Goal: Task Accomplishment & Management: Manage account settings

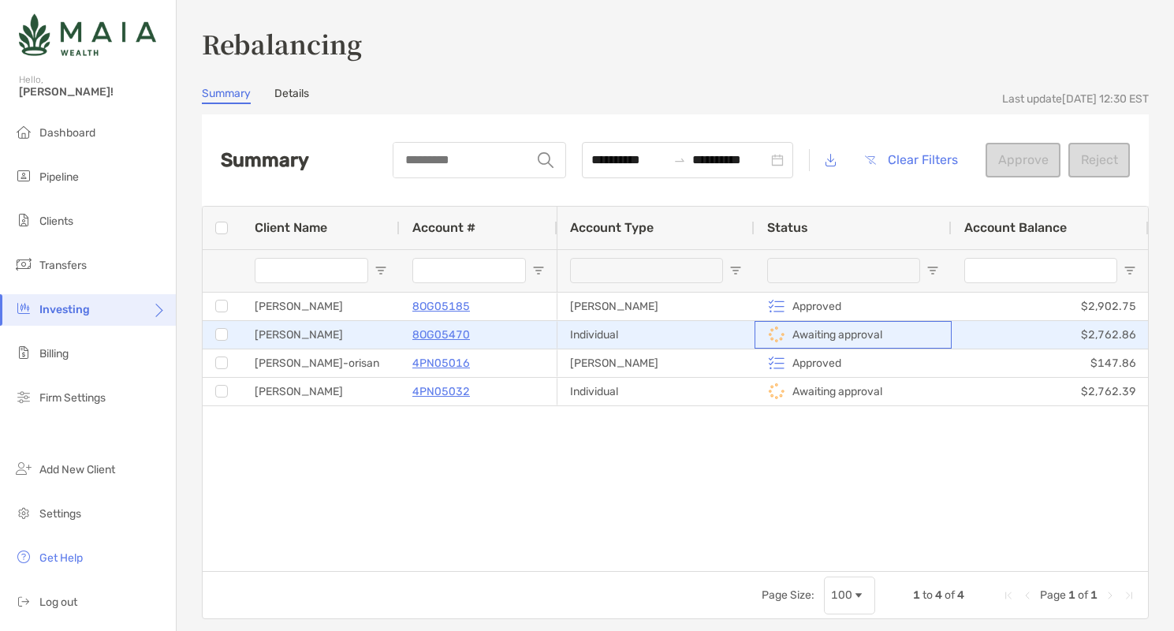
click at [859, 332] on p "Awaiting approval" at bounding box center [838, 335] width 90 height 20
click at [726, 325] on div "Individual" at bounding box center [656, 335] width 197 height 28
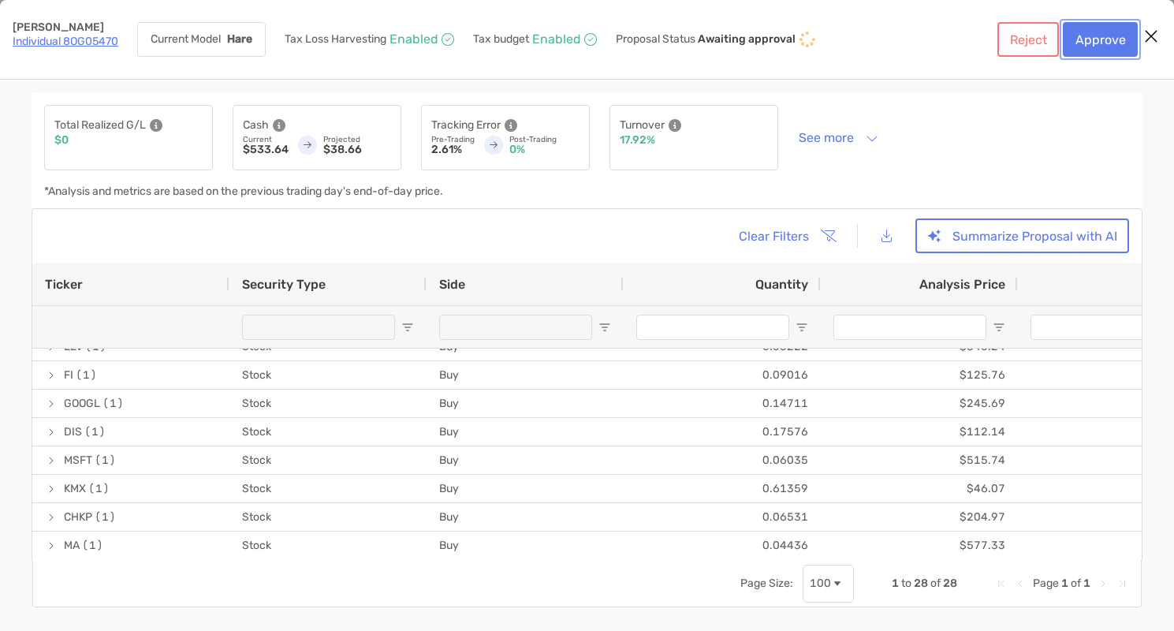
click at [1095, 42] on button "Approve" at bounding box center [1100, 39] width 75 height 35
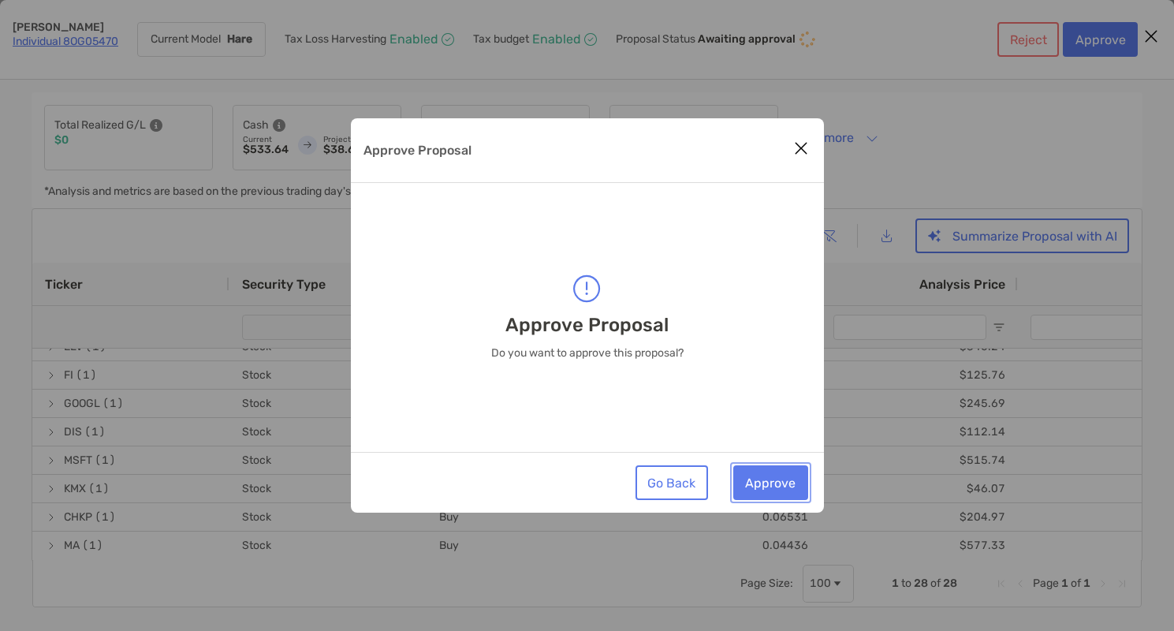
click at [767, 489] on button "Approve" at bounding box center [770, 482] width 75 height 35
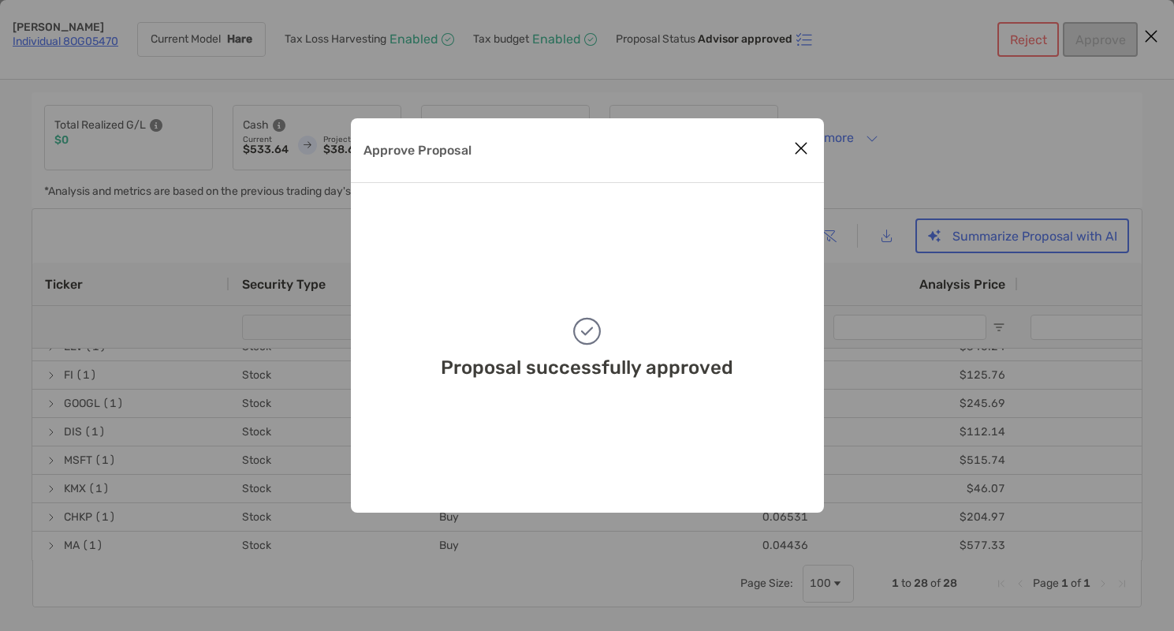
click at [796, 146] on icon "Close modal" at bounding box center [801, 148] width 14 height 19
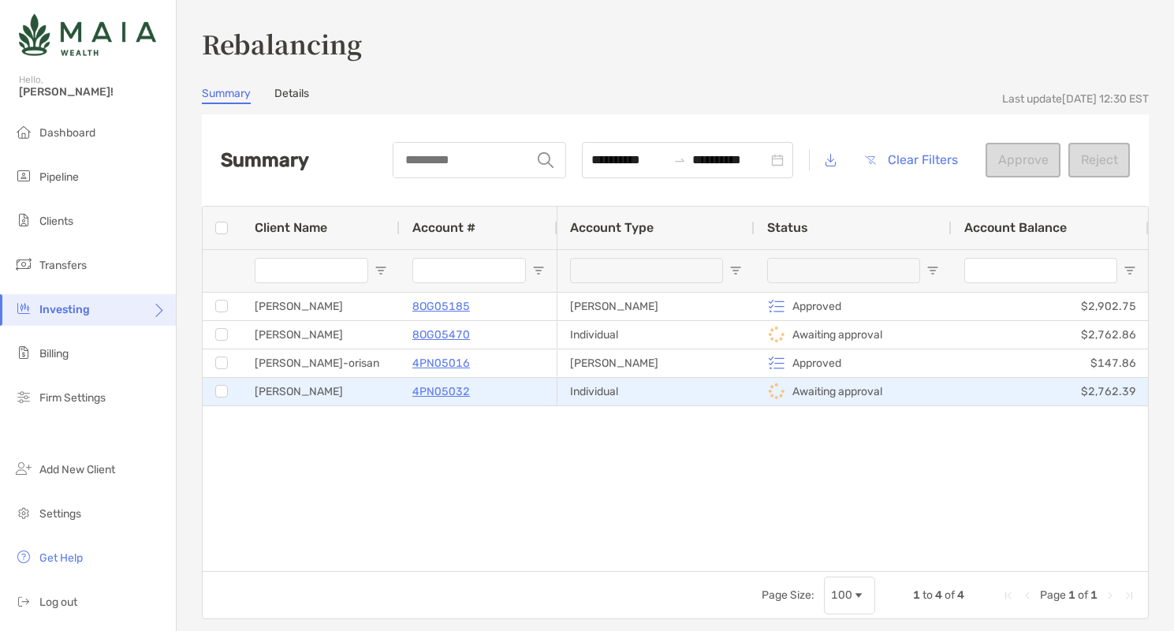
click at [826, 394] on p "Awaiting approval" at bounding box center [838, 392] width 90 height 20
click at [811, 395] on p "Awaiting approval" at bounding box center [838, 392] width 90 height 20
click at [646, 387] on div "Individual" at bounding box center [656, 392] width 197 height 28
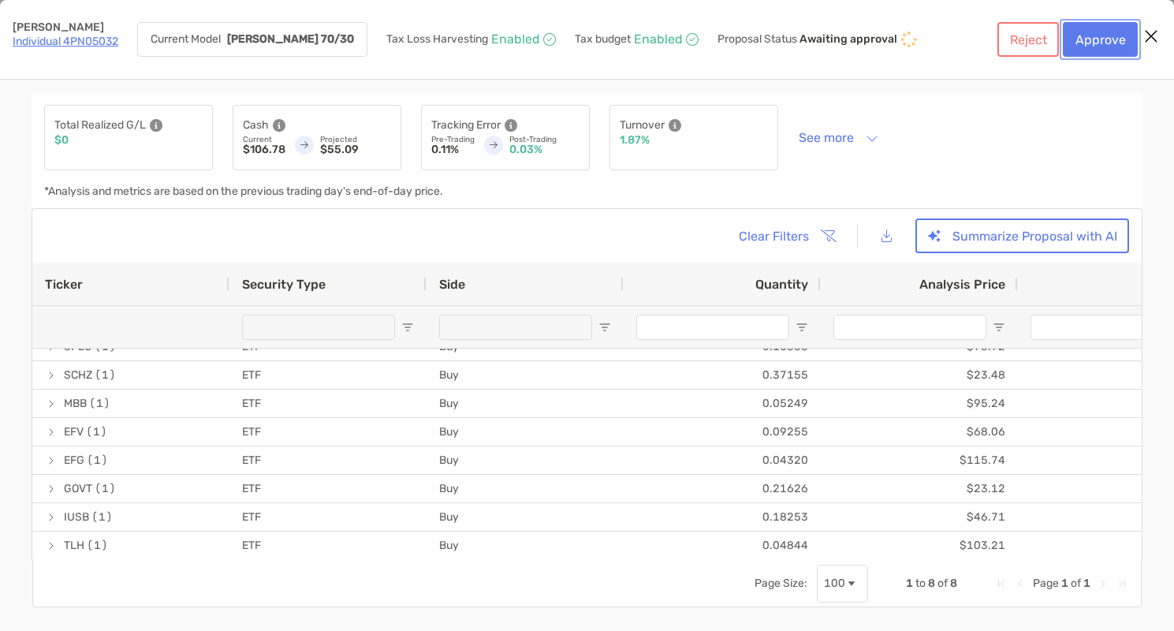
click at [1088, 39] on button "Approve" at bounding box center [1100, 39] width 75 height 35
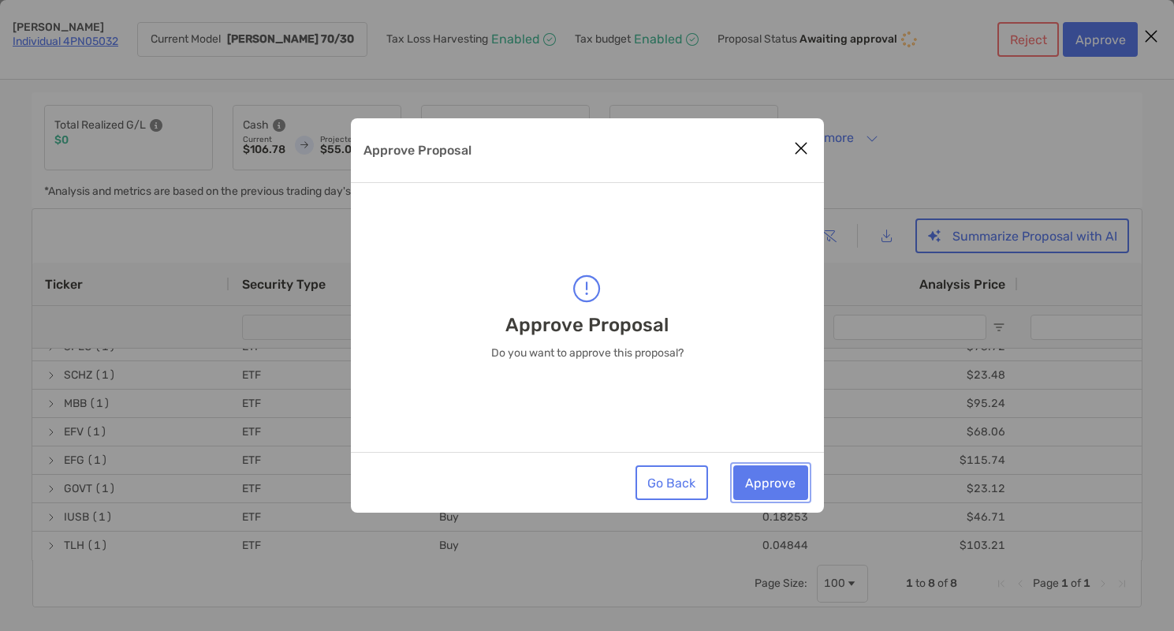
click at [789, 487] on button "Approve" at bounding box center [770, 482] width 75 height 35
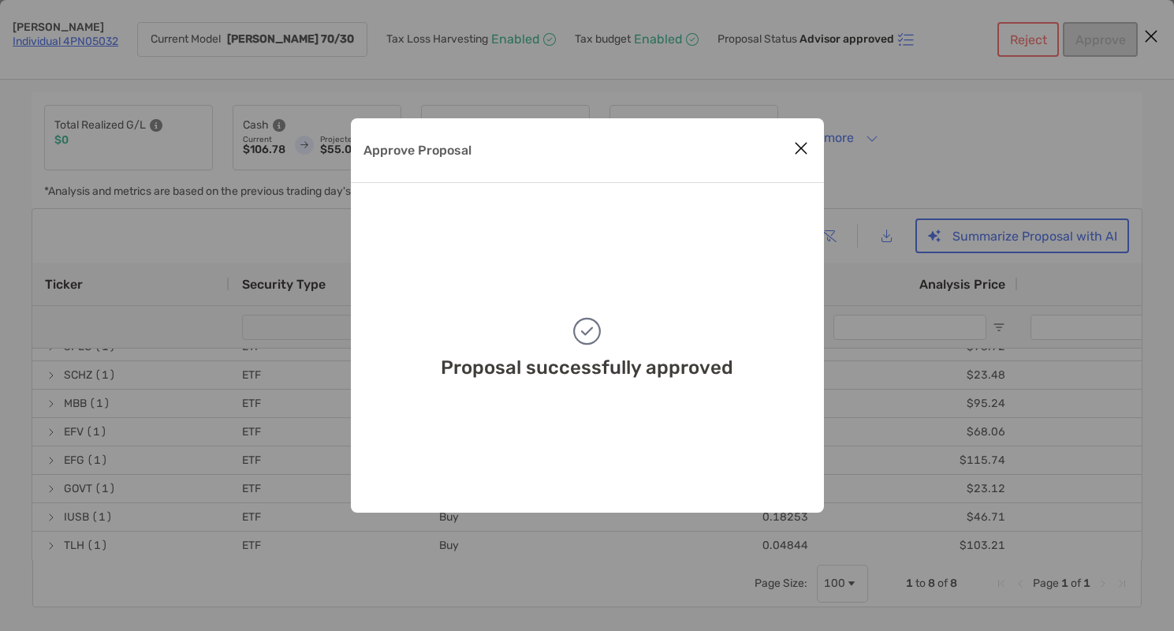
click at [794, 150] on icon "Close modal" at bounding box center [801, 148] width 14 height 19
